Goal: Task Accomplishment & Management: Manage account settings

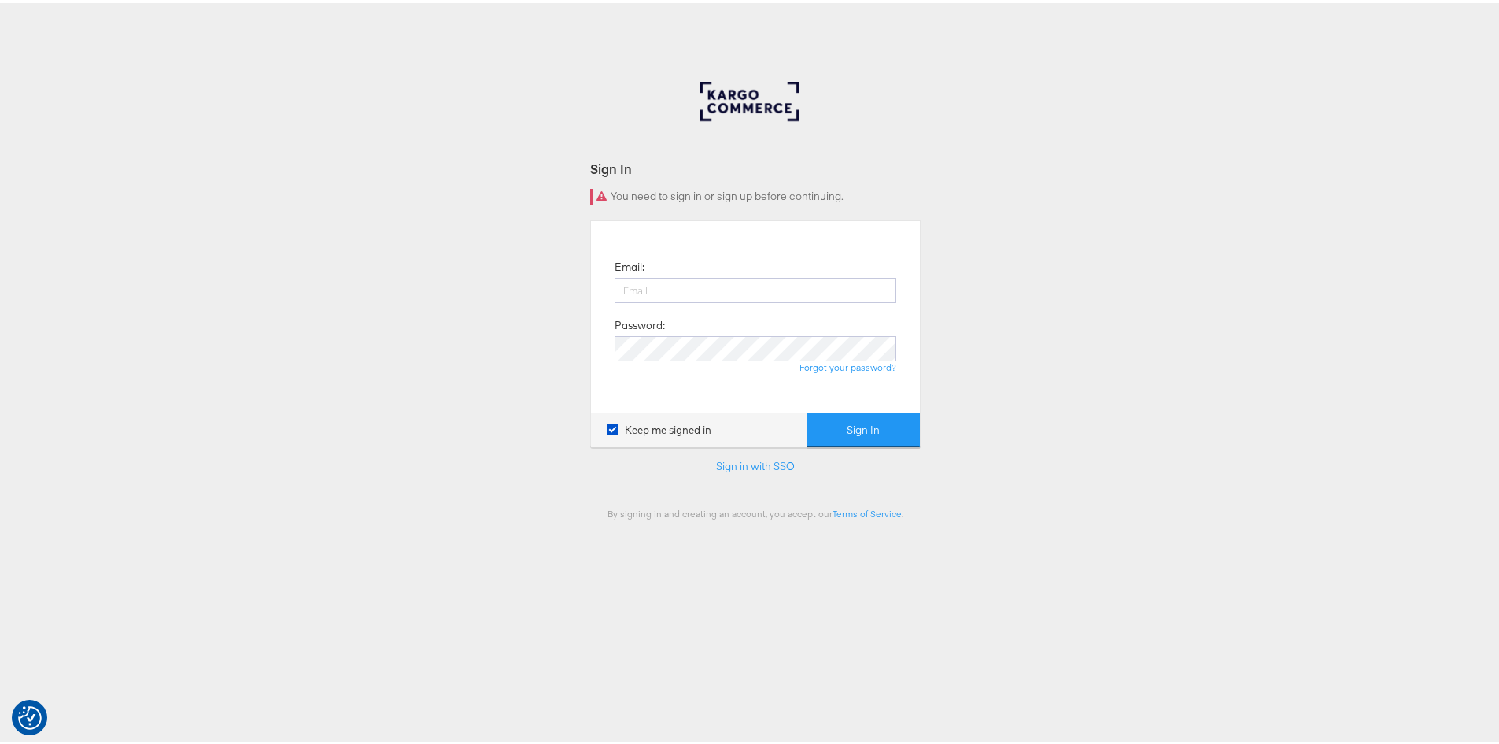
type input "[PERSON_NAME][EMAIL_ADDRESS][PERSON_NAME][DOMAIN_NAME]"
click at [647, 375] on div "Email: [PERSON_NAME][EMAIL_ADDRESS][PERSON_NAME][DOMAIN_NAME] Password: Forgot …" at bounding box center [755, 314] width 305 height 168
click at [862, 429] on button "Sign In" at bounding box center [862, 426] width 113 height 35
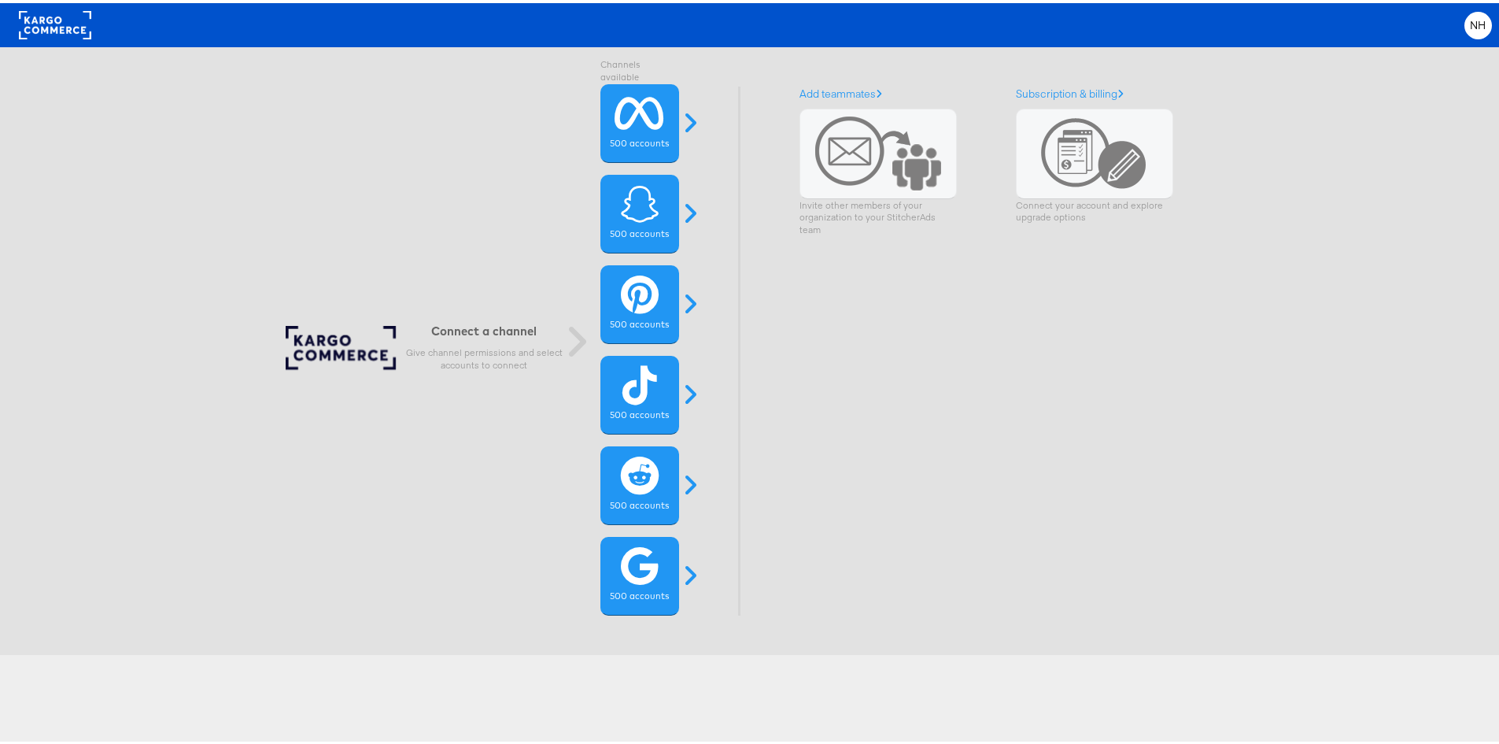
click at [495, 322] on h6 "Connect a channel" at bounding box center [483, 327] width 157 height 15
click at [301, 336] on div "Connect a channel Give channel permissions and select accounts to connect" at bounding box center [429, 348] width 287 height 51
click at [648, 120] on icon at bounding box center [639, 109] width 50 height 39
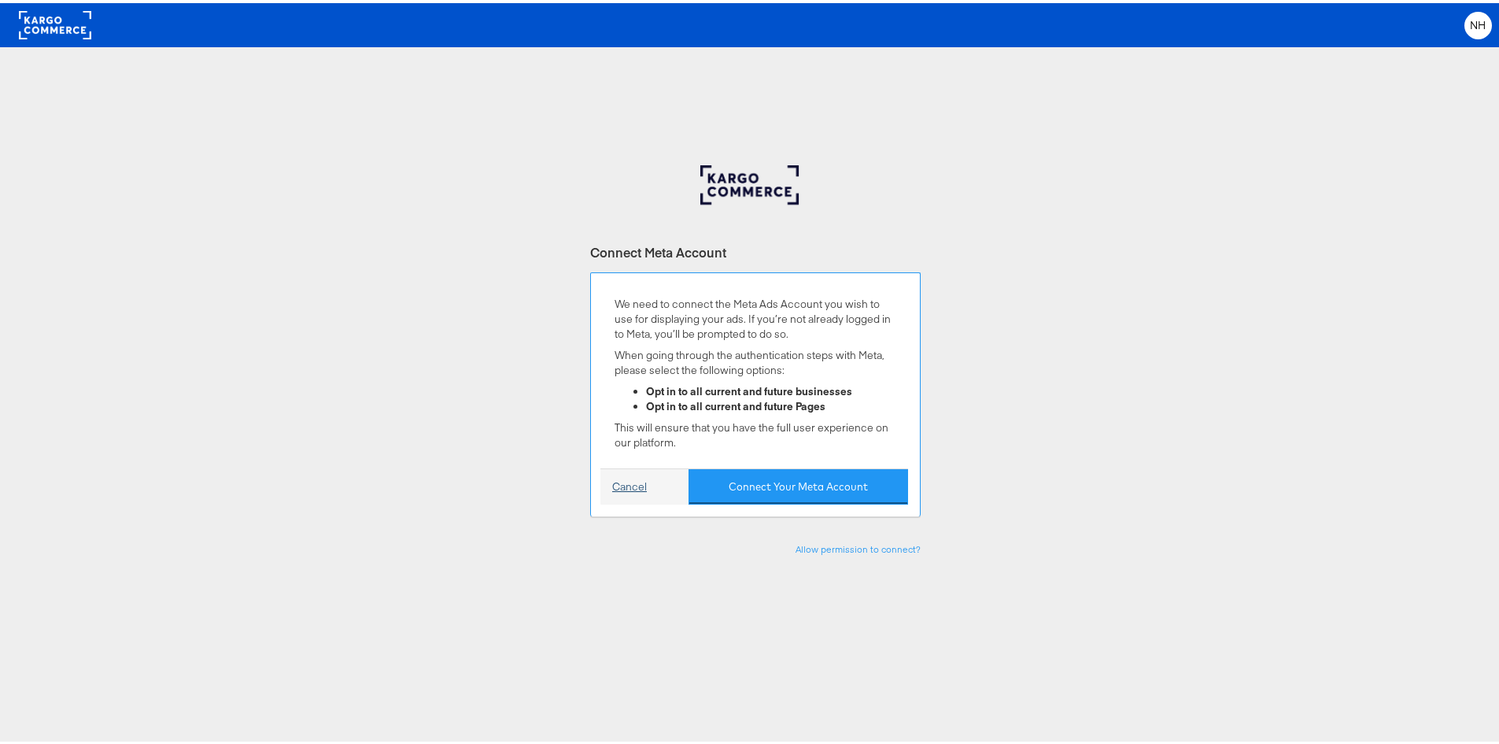
click at [637, 488] on link "Cancel" at bounding box center [629, 483] width 35 height 15
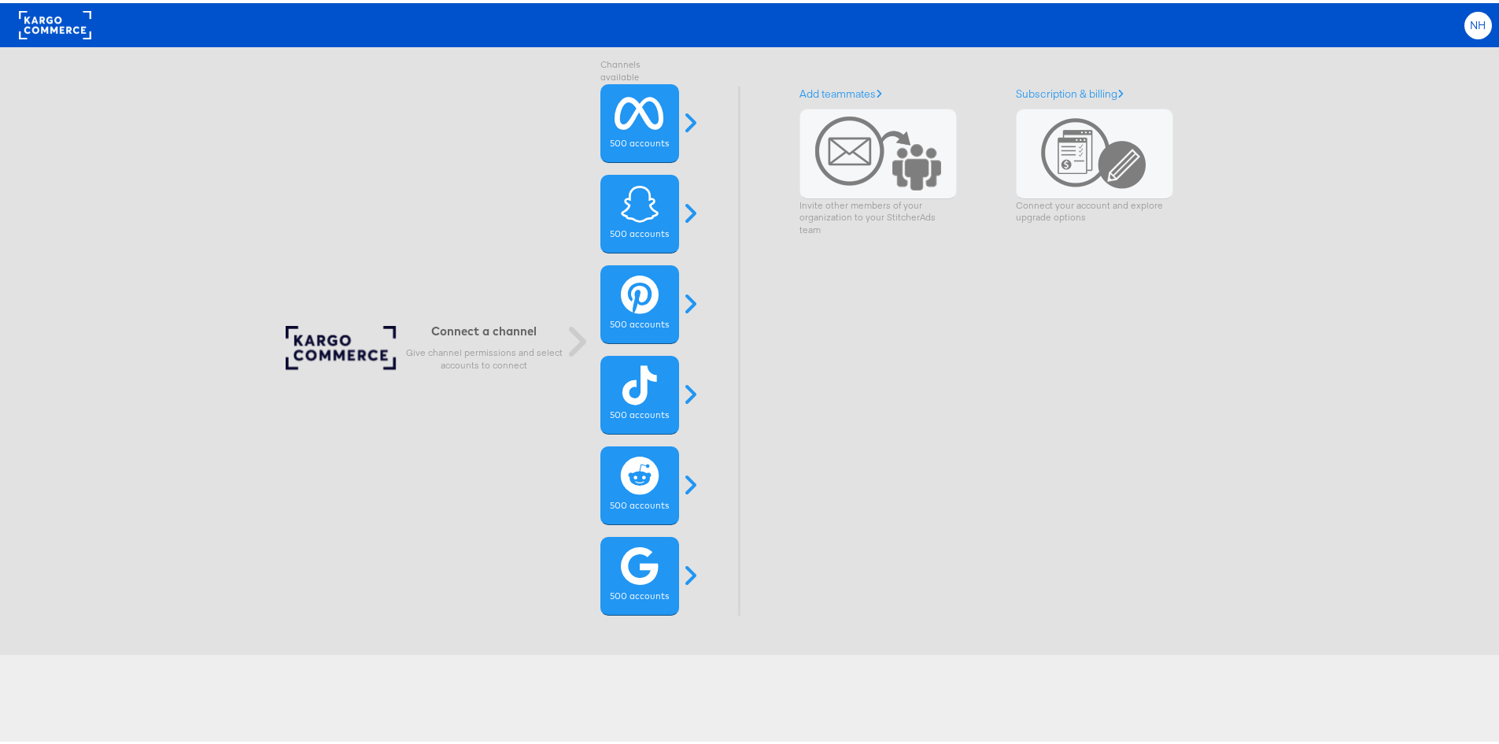
click at [1464, 24] on div "NH" at bounding box center [1478, 23] width 28 height 28
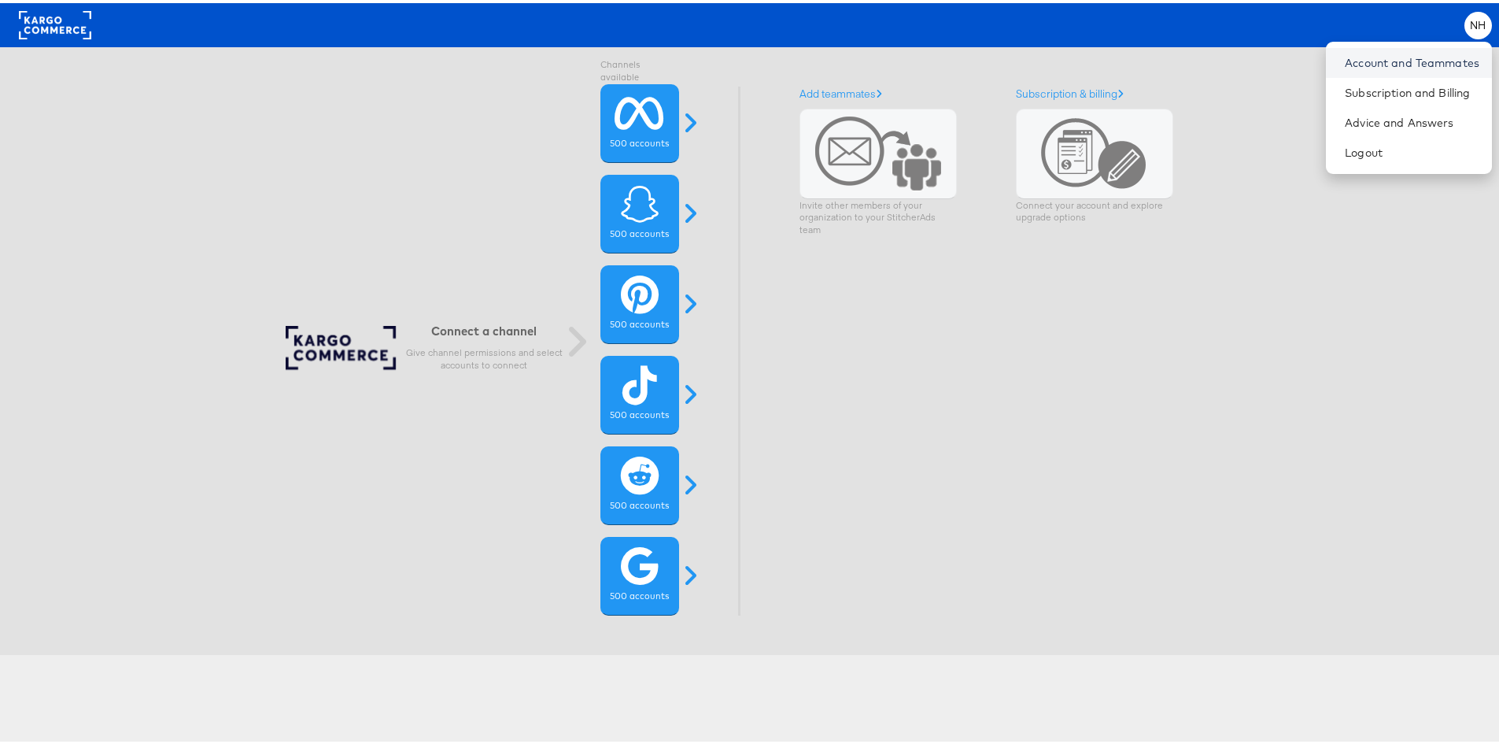
click at [1401, 61] on link "Account and Teammates" at bounding box center [1412, 60] width 135 height 16
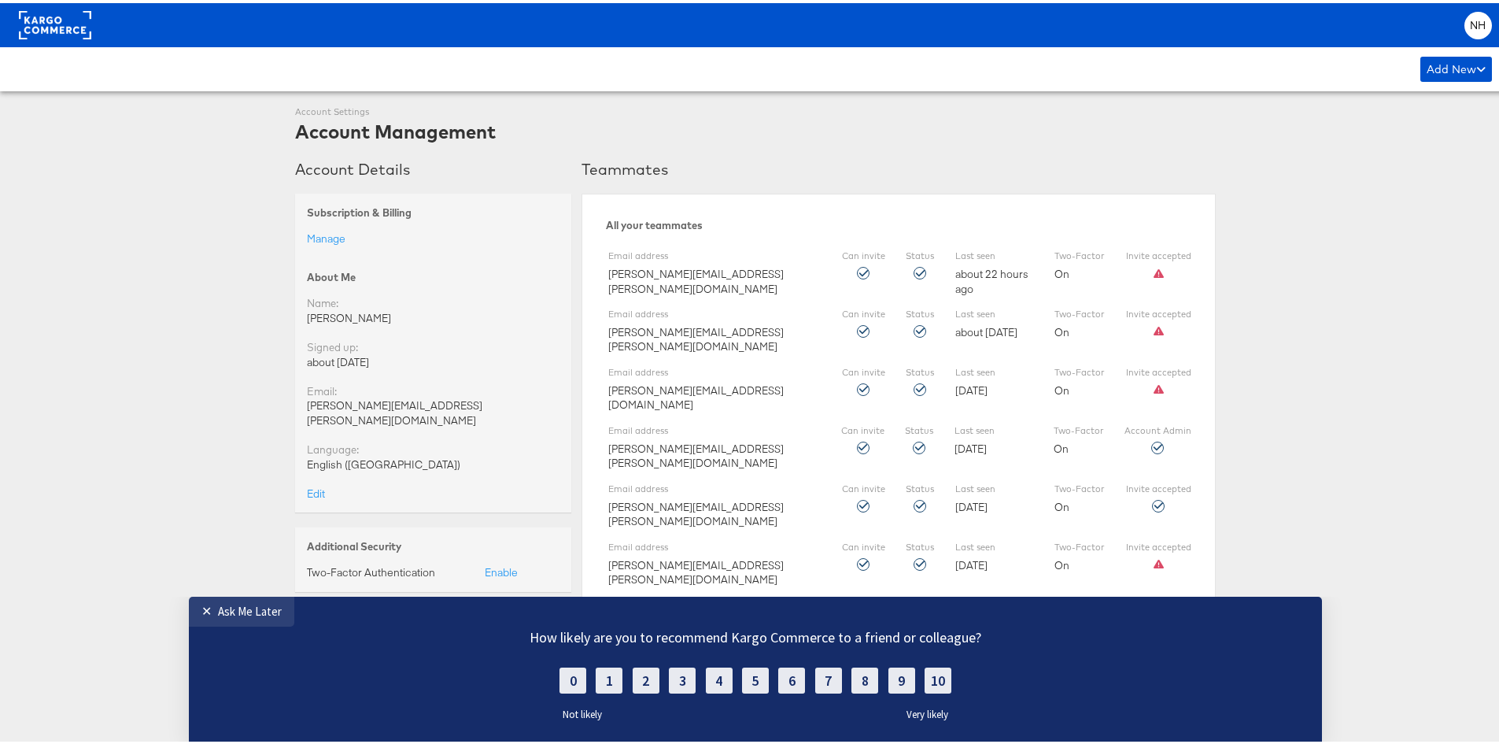
click at [570, 714] on label "Not likely" at bounding box center [576, 713] width 51 height 13
click at [202, 603] on div "✕" at bounding box center [209, 610] width 17 height 16
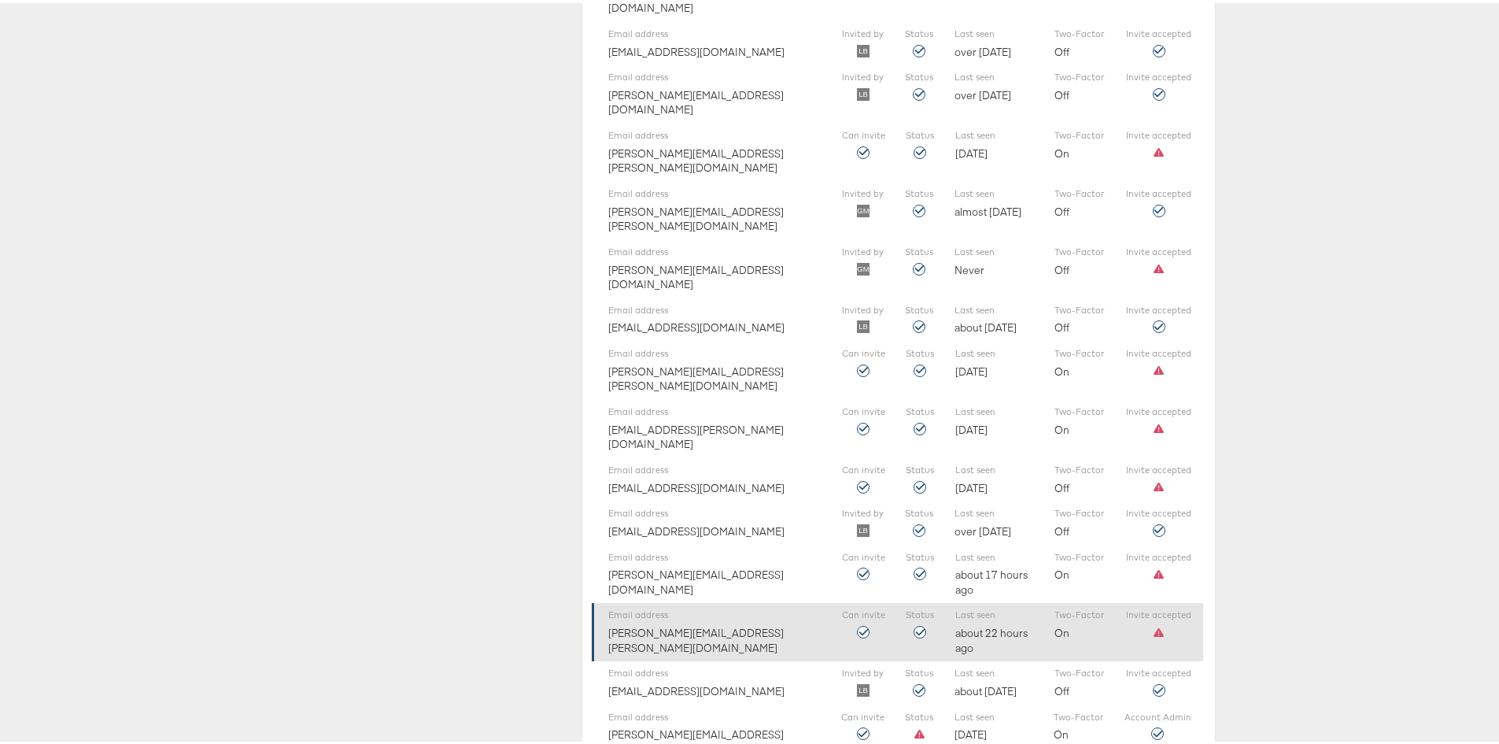
scroll to position [2429, 0]
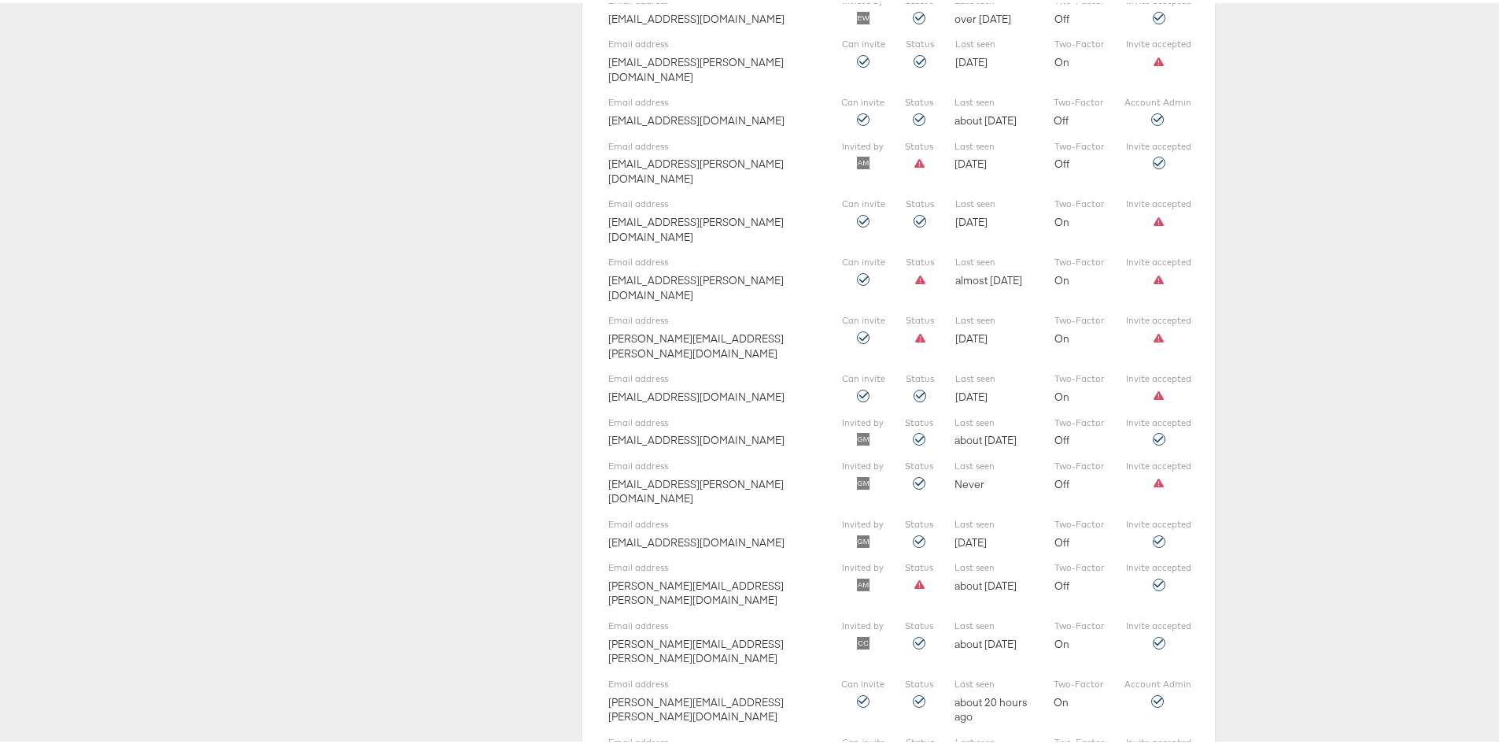
drag, startPoint x: 720, startPoint y: 431, endPoint x: 521, endPoint y: 424, distance: 199.2
click at [521, 424] on div "Account Details Subscription & Billing Manage About Me Name: Natalie Hawkins Si…" at bounding box center [433, 276] width 276 height 3367
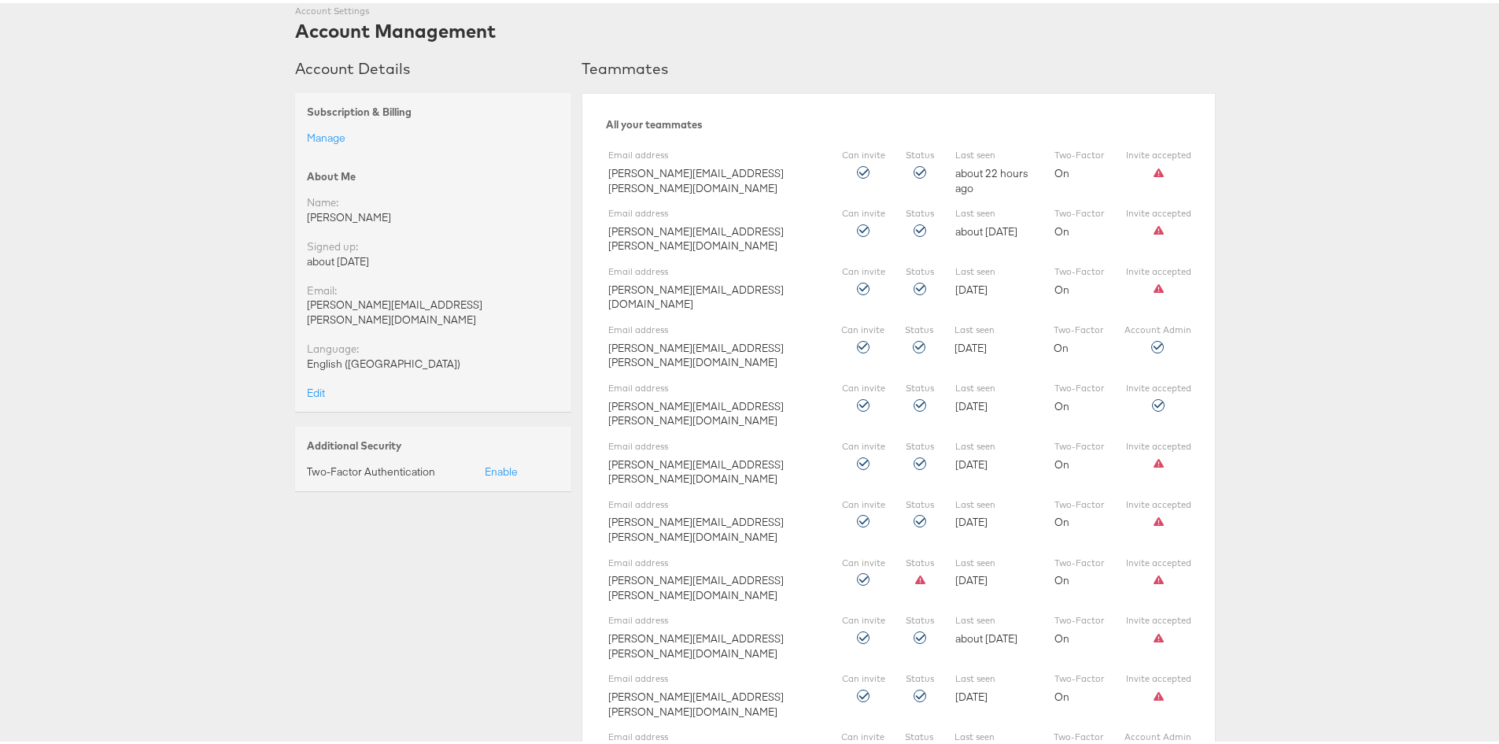
scroll to position [0, 0]
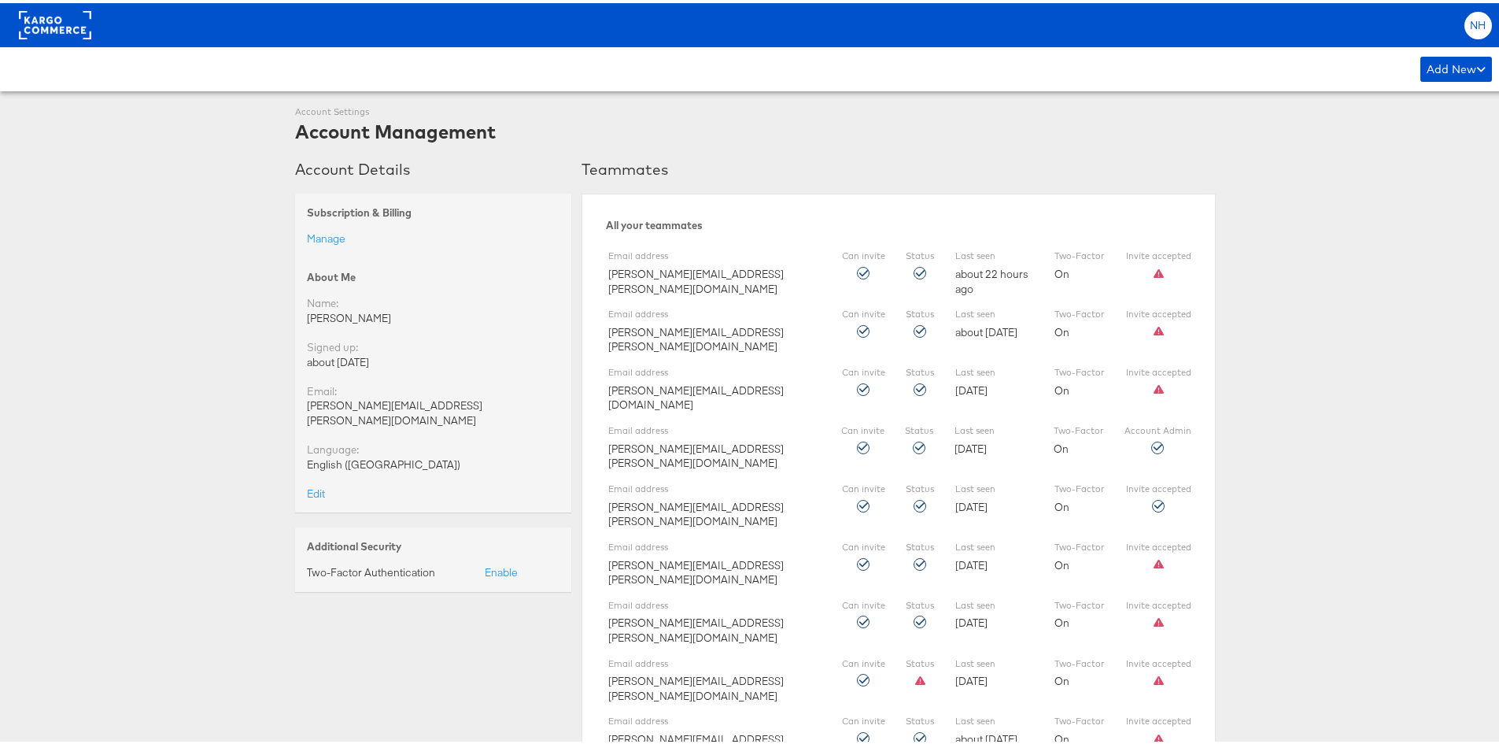
click at [1474, 23] on span "NH" at bounding box center [1478, 22] width 17 height 10
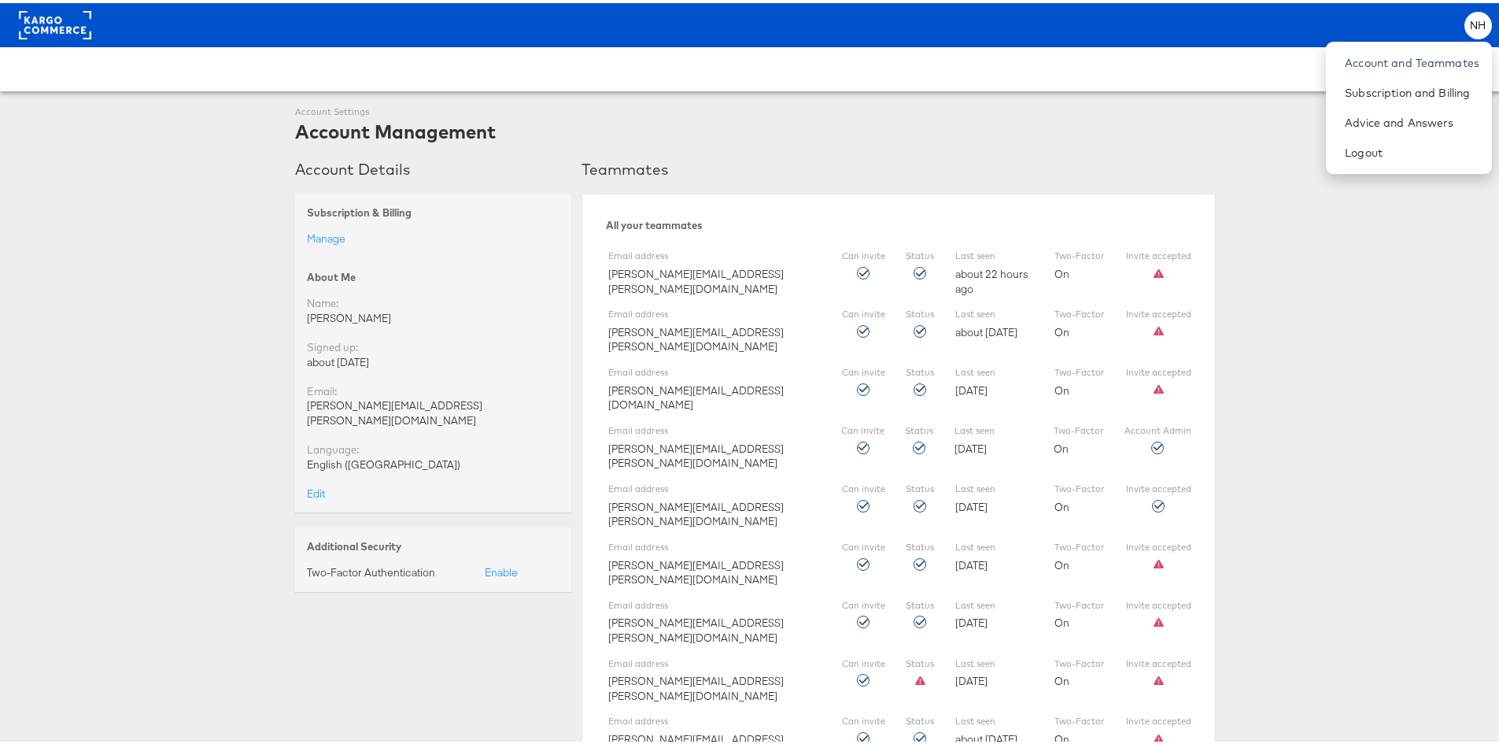
click at [342, 170] on h3 "Account Details" at bounding box center [433, 166] width 276 height 19
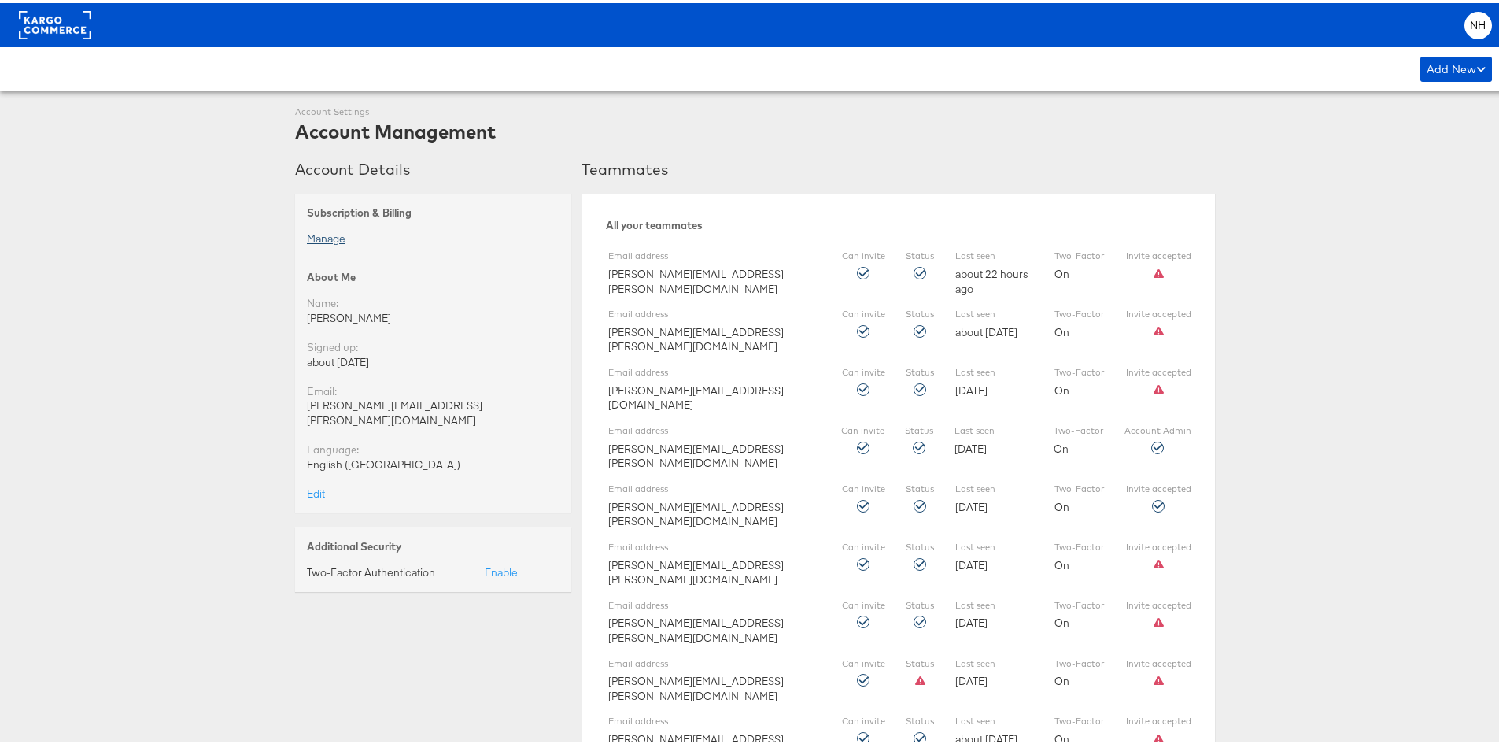
click at [328, 234] on link "Manage" at bounding box center [326, 235] width 39 height 14
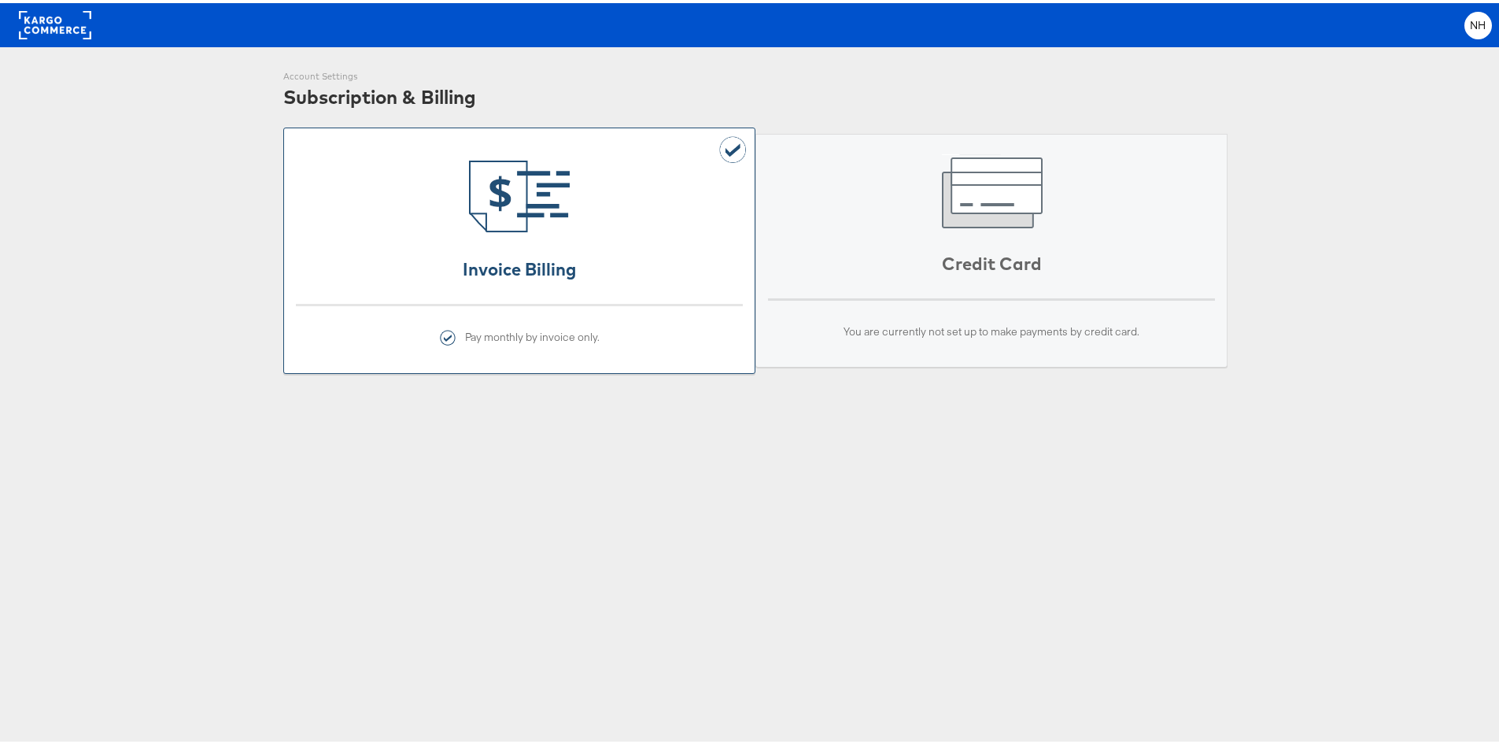
click at [34, 30] on rect at bounding box center [55, 22] width 72 height 28
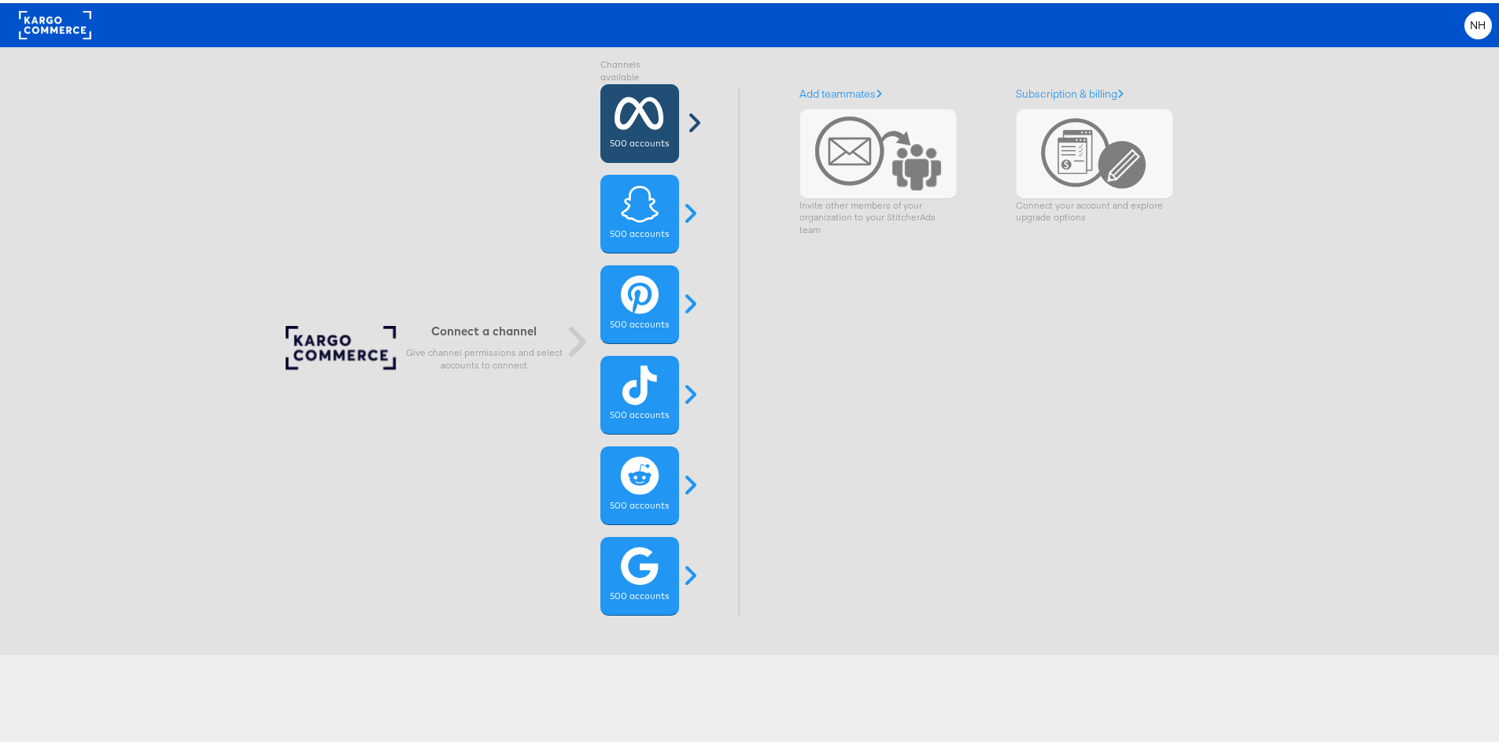
click at [651, 141] on label "500 accounts" at bounding box center [639, 141] width 59 height 13
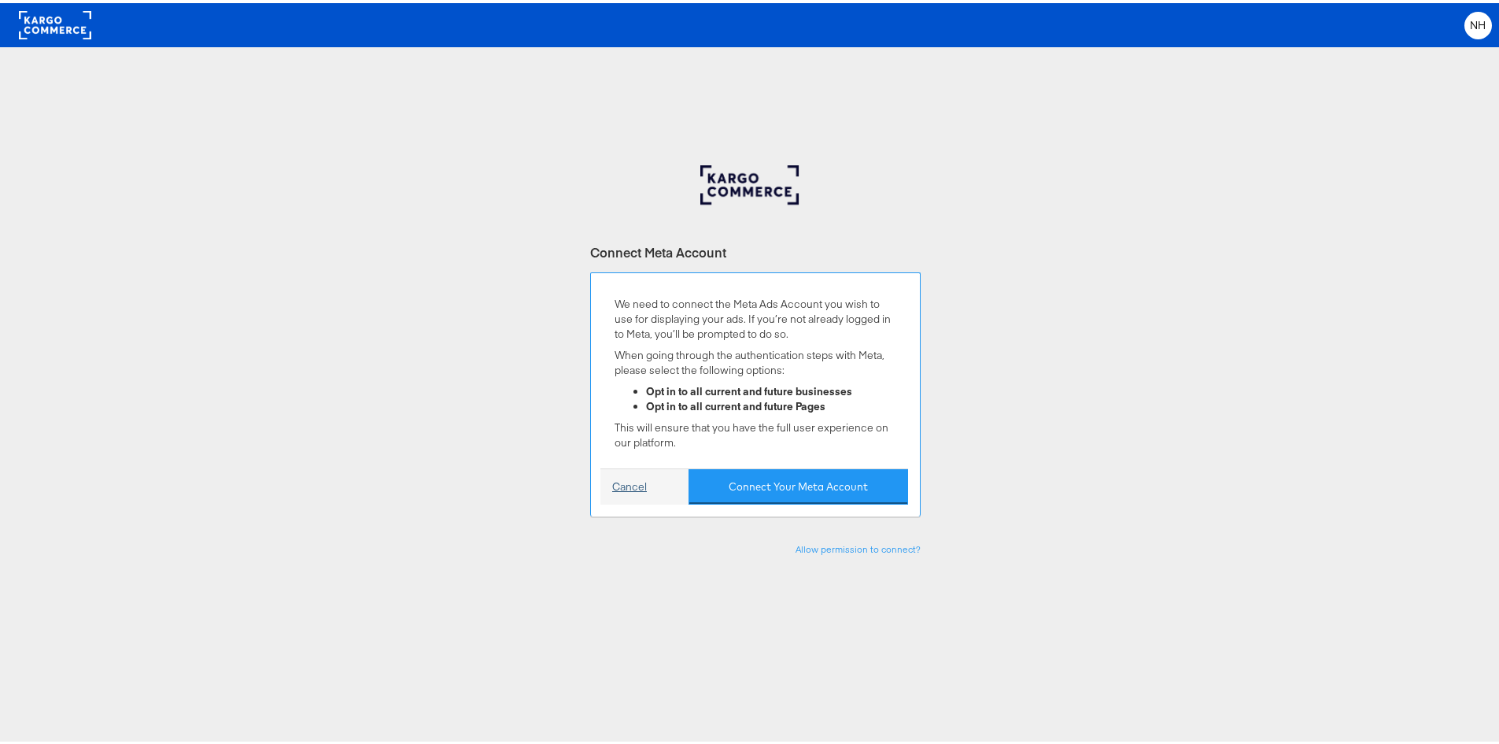
click at [625, 482] on link "Cancel" at bounding box center [629, 483] width 35 height 15
